Goal: Find contact information: Find contact information

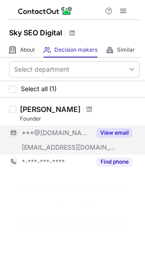
click at [113, 136] on button "View email" at bounding box center [115, 132] width 36 height 9
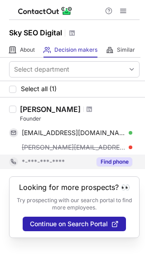
click at [117, 160] on button "Find phone" at bounding box center [115, 161] width 36 height 9
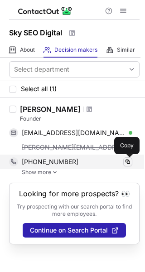
click at [128, 164] on span at bounding box center [127, 161] width 7 height 7
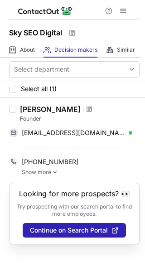
click at [53, 172] on img at bounding box center [54, 172] width 5 height 6
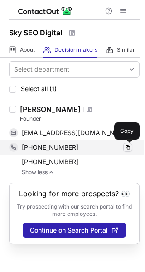
click at [127, 148] on span at bounding box center [127, 147] width 7 height 7
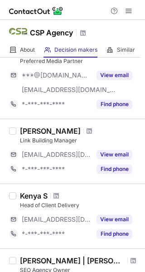
scroll to position [222, 0]
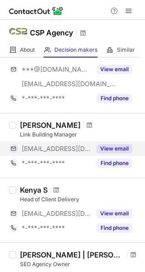
click at [123, 149] on button "View email" at bounding box center [115, 148] width 36 height 9
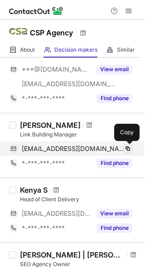
click at [128, 147] on span at bounding box center [127, 148] width 7 height 7
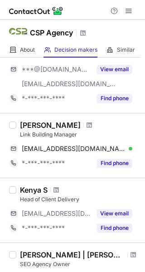
drag, startPoint x: 21, startPoint y: 124, endPoint x: 79, endPoint y: 120, distance: 58.1
click at [79, 120] on div "Katelyn Camassa Link Building Manager katelyn@coloradoseopros.com Verified Copy…" at bounding box center [72, 145] width 145 height 65
copy div "[PERSON_NAME]"
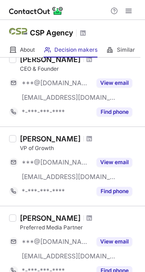
scroll to position [50, 0]
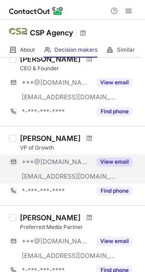
click at [118, 159] on button "View email" at bounding box center [115, 161] width 36 height 9
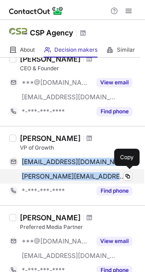
drag, startPoint x: 21, startPoint y: 160, endPoint x: 107, endPoint y: 180, distance: 88.4
click at [107, 180] on div "jessefarley@gmail.com Verified Copy jesse@coloradoseopros.com Verified Copy" at bounding box center [70, 169] width 123 height 29
copy div "jessefarley@gmail.com Verified Copy jesse@coloradoseopros.com"
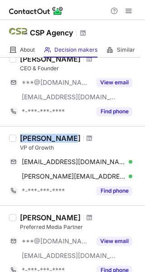
drag, startPoint x: 21, startPoint y: 136, endPoint x: 63, endPoint y: 138, distance: 42.2
click at [63, 138] on div "[PERSON_NAME]" at bounding box center [50, 138] width 61 height 9
copy div "[PERSON_NAME]"
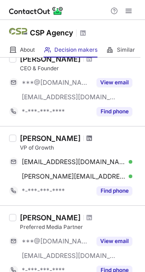
click at [87, 139] on span at bounding box center [89, 138] width 5 height 7
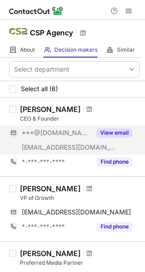
click at [112, 132] on button "View email" at bounding box center [115, 132] width 36 height 9
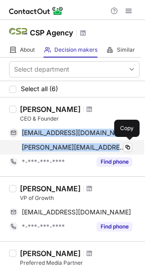
drag, startPoint x: 20, startPoint y: 132, endPoint x: 108, endPoint y: 153, distance: 90.7
click at [108, 153] on div "souldub1@hotmail.com Verified Copy chris@coloradoseopros.com Verified Copy" at bounding box center [70, 140] width 123 height 29
copy div "souldub1@hotmail.com Verified Copy chris@coloradoseopros.com"
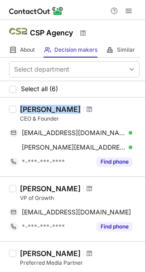
drag, startPoint x: 22, startPoint y: 111, endPoint x: 68, endPoint y: 108, distance: 45.8
click at [68, 108] on div "[PERSON_NAME]" at bounding box center [50, 109] width 61 height 9
copy div "[PERSON_NAME]"
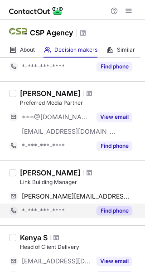
scroll to position [160, 0]
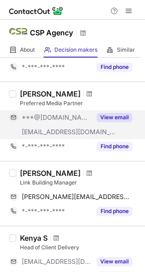
click at [116, 121] on button "View email" at bounding box center [115, 117] width 36 height 9
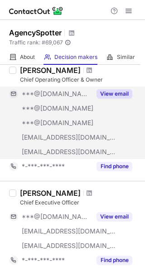
scroll to position [45, 0]
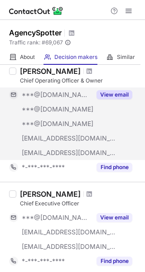
click at [114, 98] on button "View email" at bounding box center [115, 94] width 36 height 9
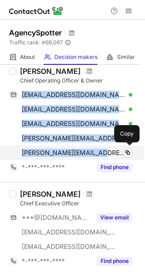
drag, startPoint x: 20, startPoint y: 97, endPoint x: 99, endPoint y: 155, distance: 98.3
click at [99, 155] on div "[EMAIL_ADDRESS][DOMAIN_NAME] Verified Copy [EMAIL_ADDRESS][DOMAIN_NAME] Verifie…" at bounding box center [70, 124] width 123 height 73
copy div "[EMAIL_ADDRESS][DOMAIN_NAME] Verified Copy [EMAIL_ADDRESS][DOMAIN_NAME] Verifie…"
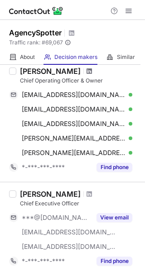
click at [87, 72] on span at bounding box center [89, 71] width 5 height 7
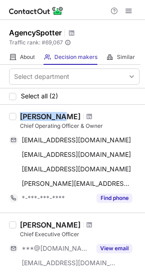
drag, startPoint x: 19, startPoint y: 116, endPoint x: 58, endPoint y: 117, distance: 39.0
click at [58, 117] on div "[PERSON_NAME] Chief Operating Officer & Owner [EMAIL_ADDRESS][DOMAIN_NAME] Copy…" at bounding box center [77, 158] width 123 height 93
copy div "[PERSON_NAME]"
